Goal: Task Accomplishment & Management: Complete application form

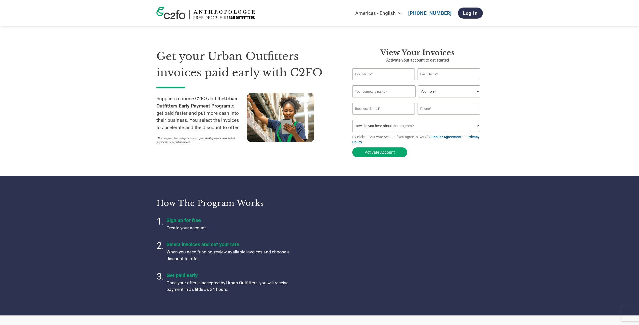
click at [373, 76] on input "text" at bounding box center [383, 74] width 63 height 12
type input "Diego"
type input "[PERSON_NAME]"
type input "MoPQ LLC"
click at [437, 90] on select "Your role* CFO Controller Credit Manager Finance Director Treasurer CEO Preside…" at bounding box center [449, 91] width 62 height 12
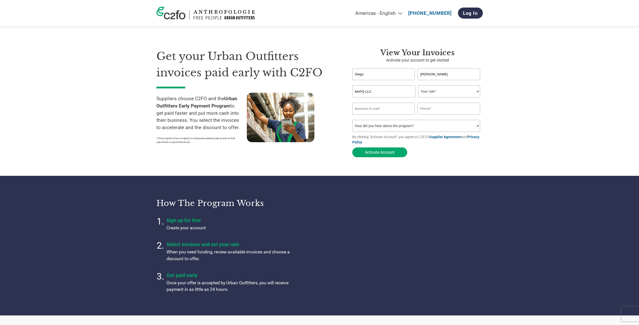
select select "OTHER"
click at [418, 86] on select "Your role* CFO Controller Credit Manager Finance Director Treasurer CEO Preside…" at bounding box center [449, 91] width 62 height 12
click at [392, 113] on input "email" at bounding box center [383, 109] width 63 height 12
type input "[EMAIL_ADDRESS][DOMAIN_NAME]"
type input "c"
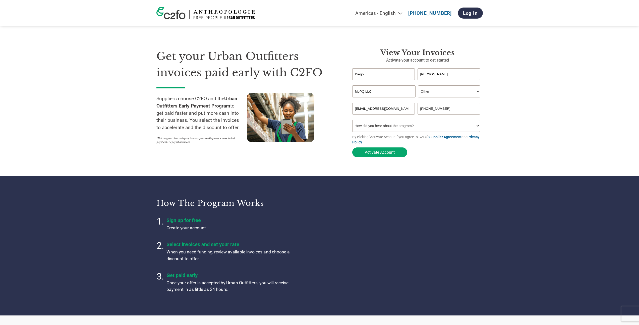
type input "[PHONE_NUMBER]"
click at [386, 130] on select "How did you hear about the program? Received a letter Email Social Media Online…" at bounding box center [416, 126] width 128 height 12
select select "Other"
click at [352, 121] on select "How did you hear about the program? Received a letter Email Social Media Online…" at bounding box center [416, 126] width 128 height 12
click at [391, 157] on button "Activate Account" at bounding box center [379, 152] width 55 height 10
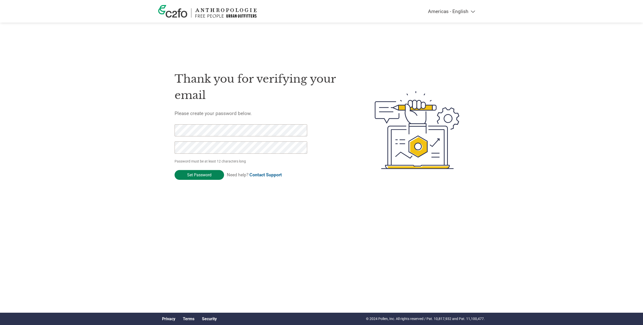
click at [193, 174] on input "Set Password" at bounding box center [199, 175] width 49 height 10
click at [275, 104] on div "Thank you for verifying your email Please create your password below. Something…" at bounding box center [263, 130] width 176 height 133
click at [205, 191] on input "Set Password" at bounding box center [199, 189] width 49 height 10
click at [180, 17] on img at bounding box center [172, 11] width 29 height 13
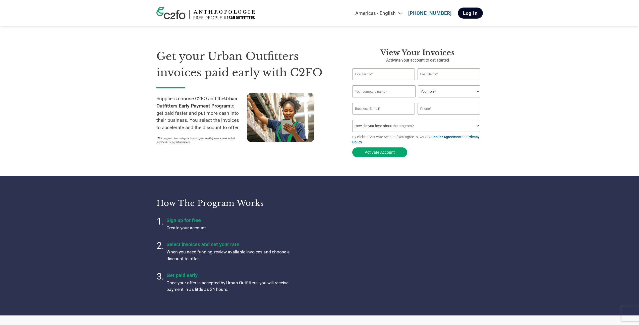
click at [469, 10] on link "Log In" at bounding box center [470, 13] width 25 height 11
click at [470, 17] on link "Log In" at bounding box center [470, 13] width 25 height 11
